Goal: Transaction & Acquisition: Download file/media

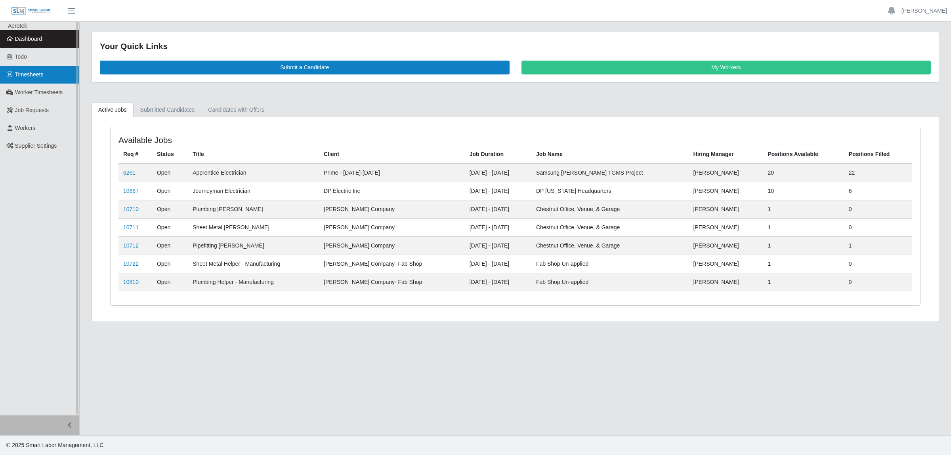
click at [31, 77] on span "Timesheets" at bounding box center [29, 74] width 29 height 6
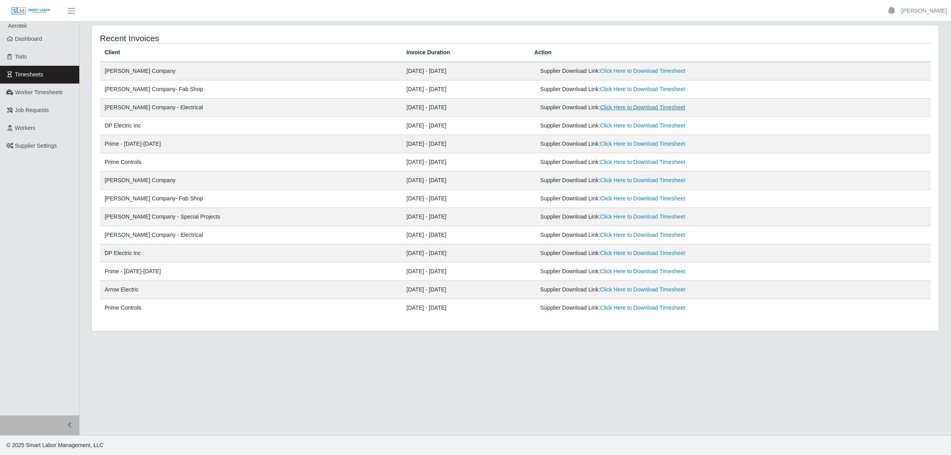
click at [620, 106] on link "Click Here to Download Timesheet" at bounding box center [642, 107] width 85 height 6
click at [600, 89] on link "Click Here to Download Timesheet" at bounding box center [642, 89] width 85 height 6
click at [40, 93] on span "Worker Timesheets" at bounding box center [39, 92] width 48 height 6
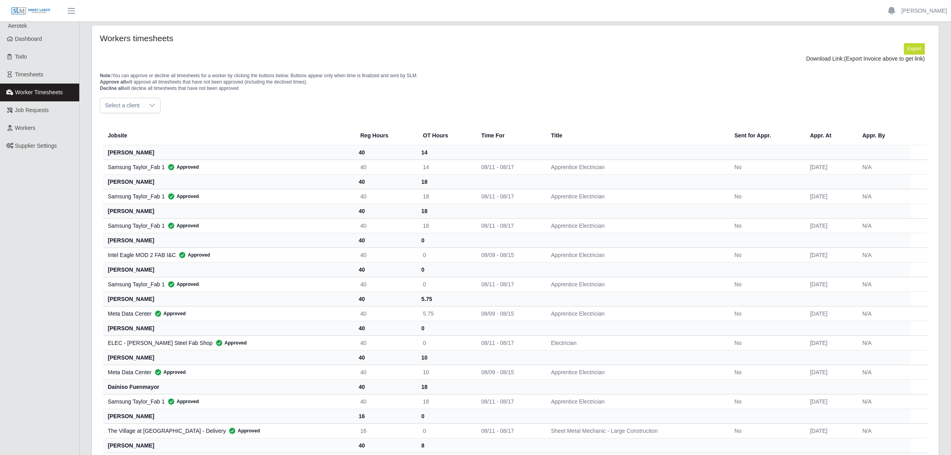
drag, startPoint x: 160, startPoint y: 107, endPoint x: 152, endPoint y: 107, distance: 7.5
click at [158, 107] on div "Select a client" at bounding box center [130, 105] width 61 height 15
click at [166, 193] on span "[PERSON_NAME] Company - Special Projects" at bounding box center [165, 195] width 116 height 8
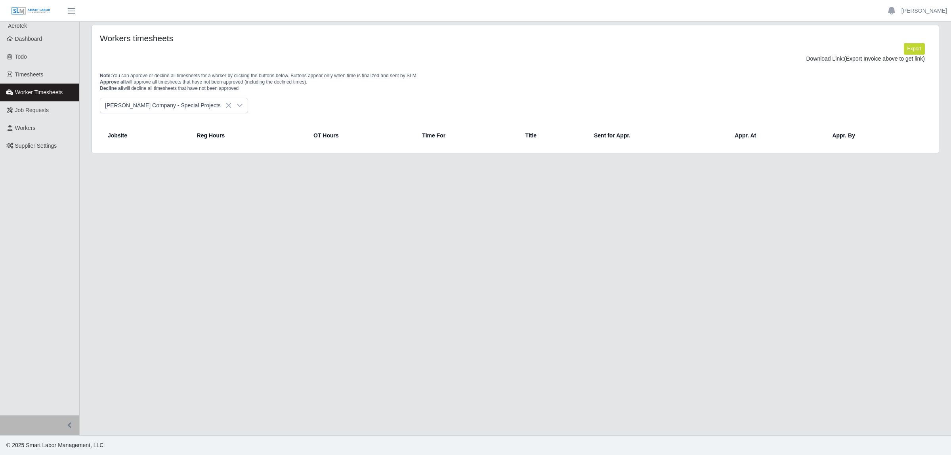
click at [237, 107] on icon at bounding box center [240, 105] width 6 height 6
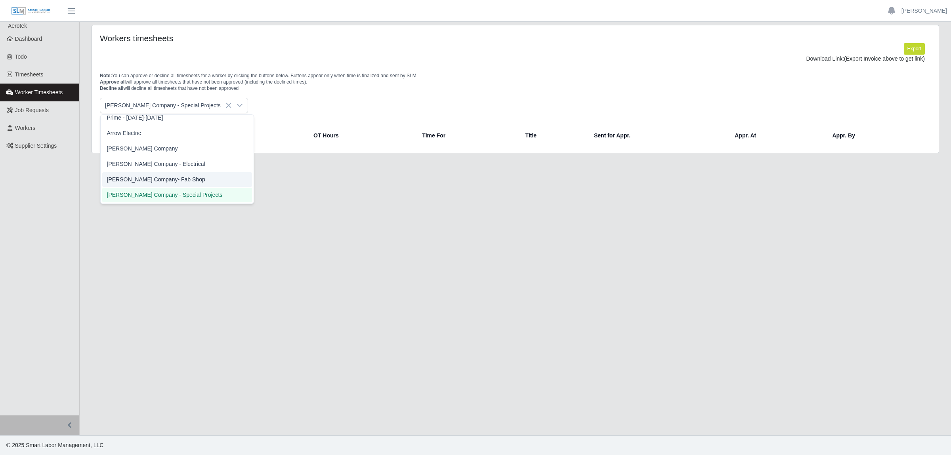
click at [166, 180] on span "[PERSON_NAME] Company- Fab Shop" at bounding box center [156, 180] width 98 height 8
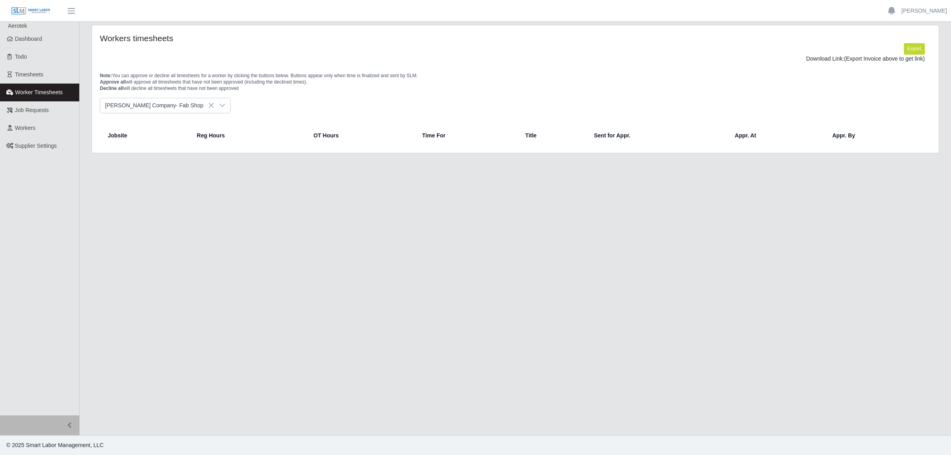
click at [214, 101] on div at bounding box center [222, 105] width 16 height 15
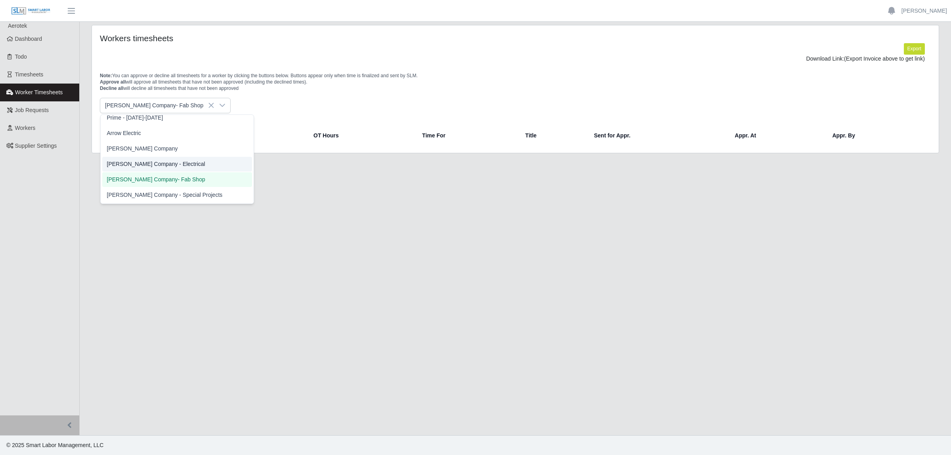
click at [167, 162] on li "[PERSON_NAME] Company - Electrical" at bounding box center [177, 164] width 150 height 15
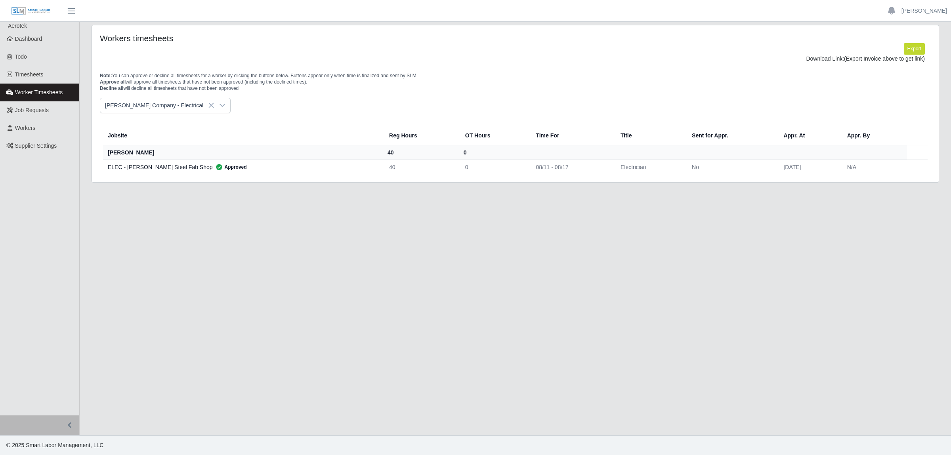
click at [214, 110] on div at bounding box center [222, 105] width 16 height 15
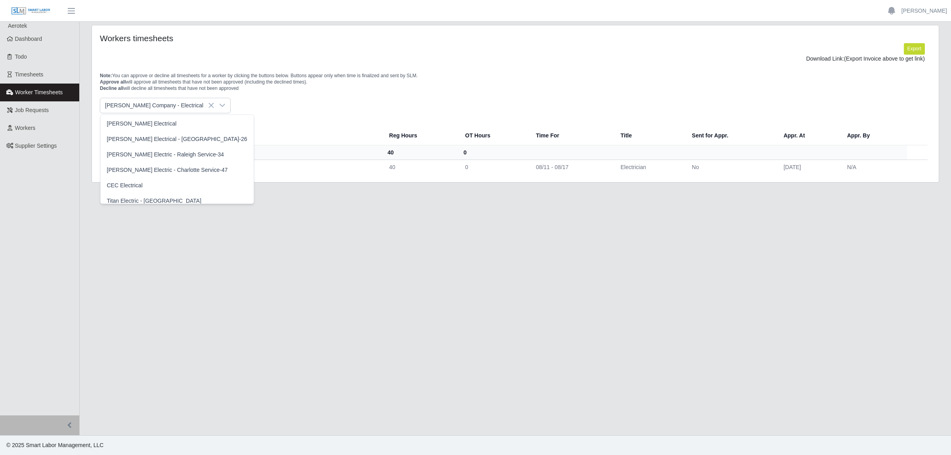
scroll to position [187, 0]
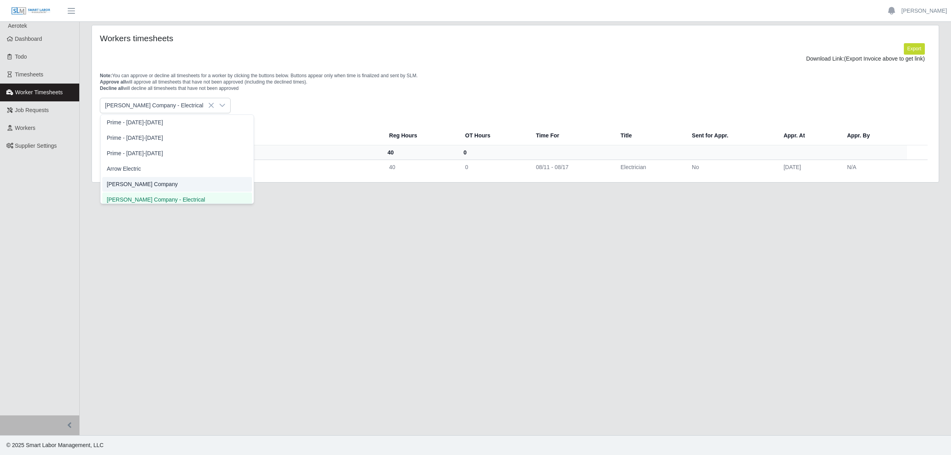
click at [145, 184] on li "[PERSON_NAME] Company" at bounding box center [177, 184] width 150 height 15
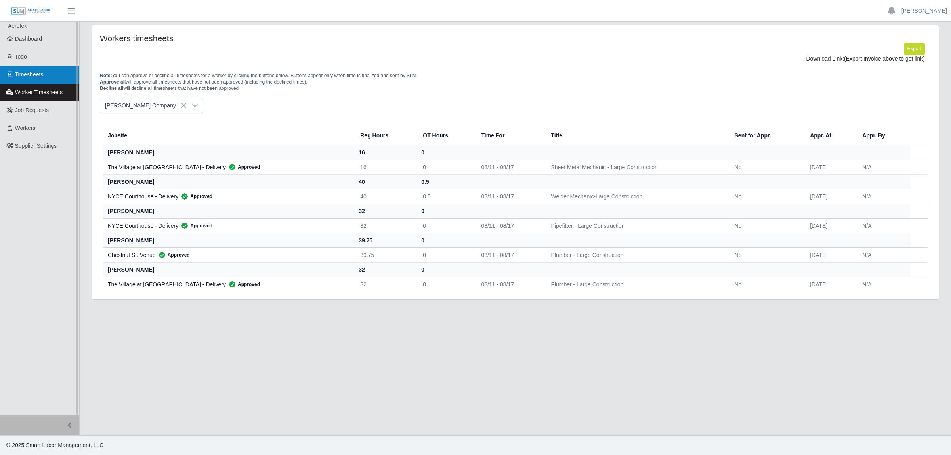
click at [40, 79] on link "Timesheets" at bounding box center [39, 75] width 79 height 18
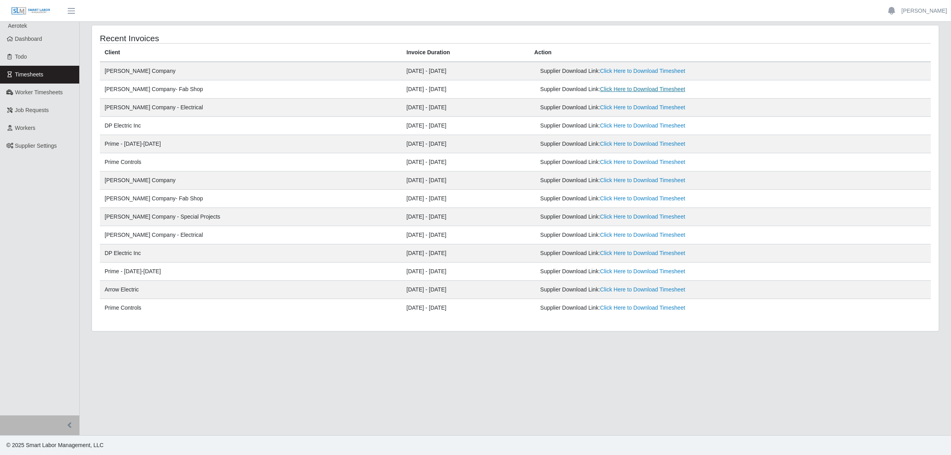
click at [600, 91] on link "Click Here to Download Timesheet" at bounding box center [642, 89] width 85 height 6
click at [611, 89] on link "Click Here to Download Timesheet" at bounding box center [642, 89] width 85 height 6
click at [600, 71] on link "Click Here to Download Timesheet" at bounding box center [642, 71] width 85 height 6
click at [600, 92] on link "Click Here to Download Timesheet" at bounding box center [642, 89] width 85 height 6
click at [923, 11] on link "[PERSON_NAME]" at bounding box center [925, 11] width 46 height 8
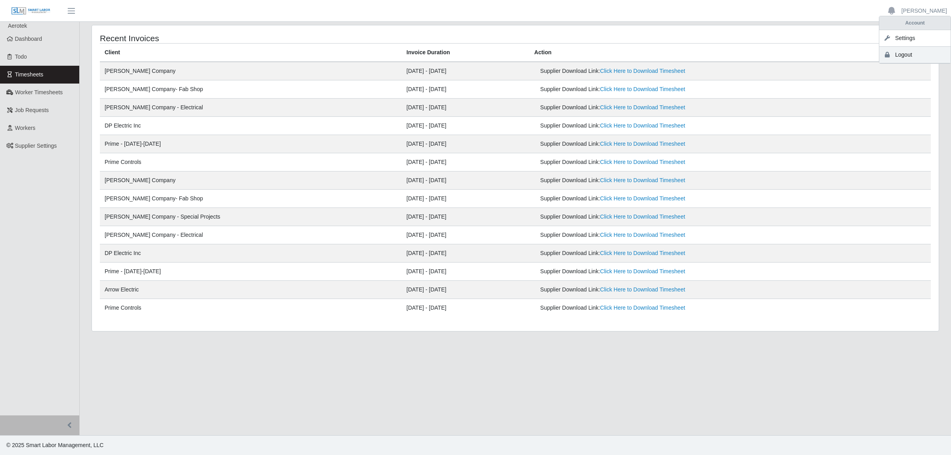
click at [902, 55] on link "Logout" at bounding box center [915, 55] width 71 height 17
